Goal: Use online tool/utility

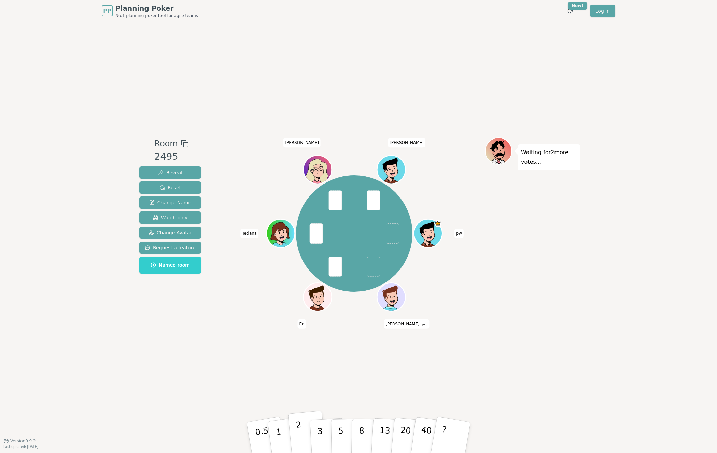
click at [305, 427] on button "2" at bounding box center [307, 438] width 39 height 54
click at [302, 441] on button "2" at bounding box center [307, 438] width 39 height 54
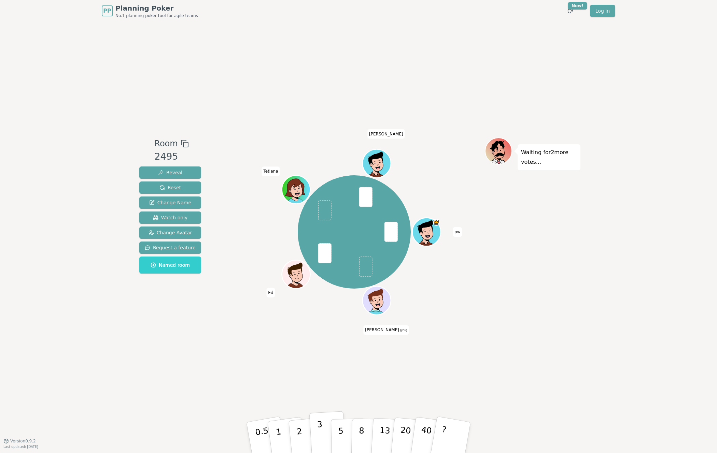
click at [320, 424] on p "3" at bounding box center [321, 438] width 8 height 37
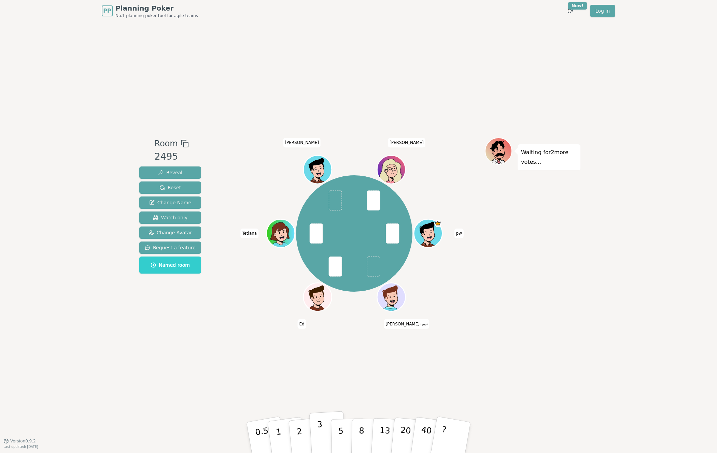
click at [321, 428] on p "3" at bounding box center [321, 438] width 8 height 37
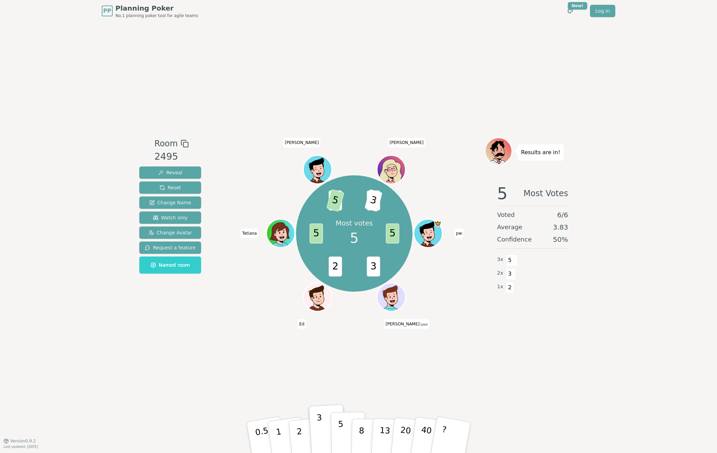
click at [338, 431] on button "5" at bounding box center [348, 438] width 35 height 52
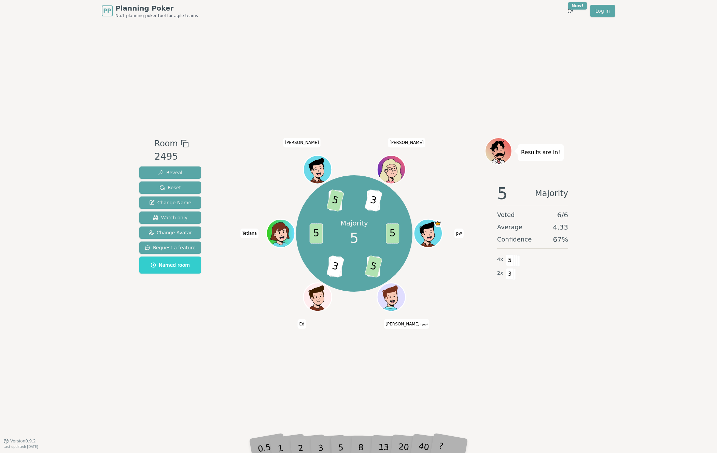
click at [68, 180] on div "PP Planning Poker No.1 planning poker tool for agile teams Toggle theme New! Lo…" at bounding box center [358, 226] width 717 height 453
click at [282, 390] on div "Room 2495 Reveal Reset Change Name Watch only Change Avatar Request a feature N…" at bounding box center [359, 231] width 444 height 419
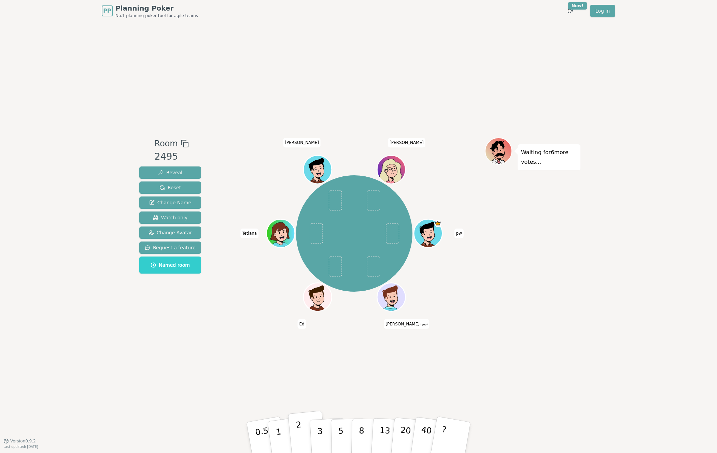
click at [299, 428] on p "2" at bounding box center [300, 438] width 9 height 37
click at [299, 433] on p "2" at bounding box center [300, 438] width 9 height 37
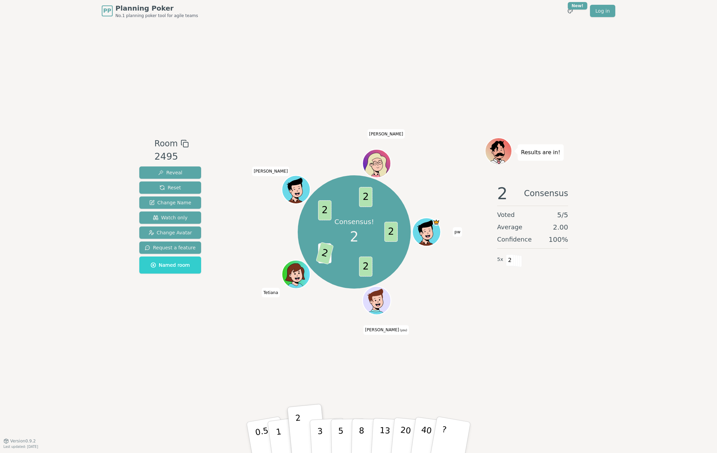
click at [575, 342] on div "Room 2495 Reveal Reset Change Name Watch only Change Avatar Request a feature N…" at bounding box center [359, 231] width 444 height 419
